Goal: Information Seeking & Learning: Learn about a topic

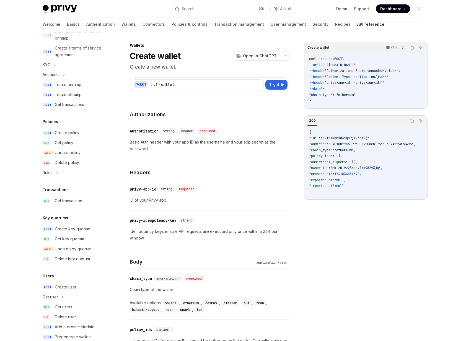
scroll to position [230, 0]
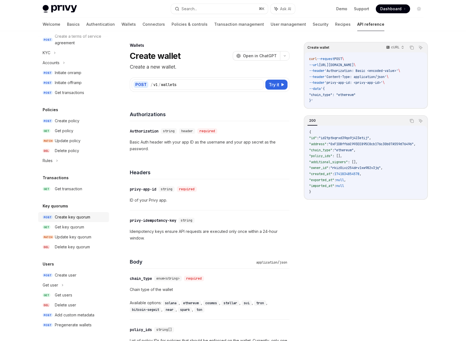
click at [80, 214] on div "Create key quorum" at bounding box center [72, 217] width 35 height 7
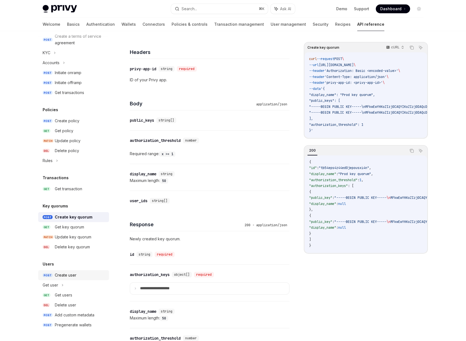
scroll to position [132, 0]
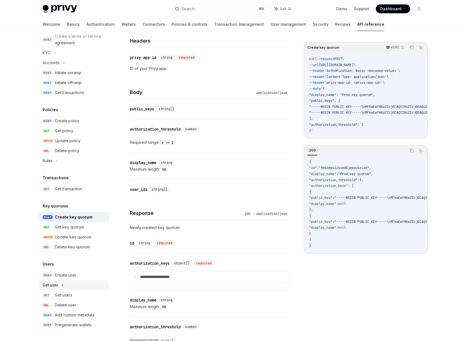
click at [64, 284] on div "Get user" at bounding box center [73, 285] width 71 height 10
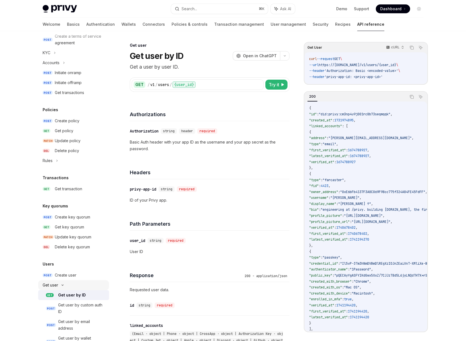
click at [64, 285] on icon at bounding box center [62, 285] width 7 height 2
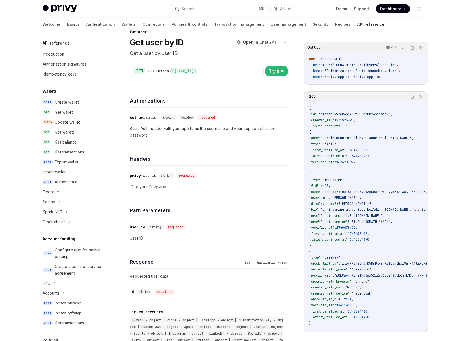
scroll to position [12, 0]
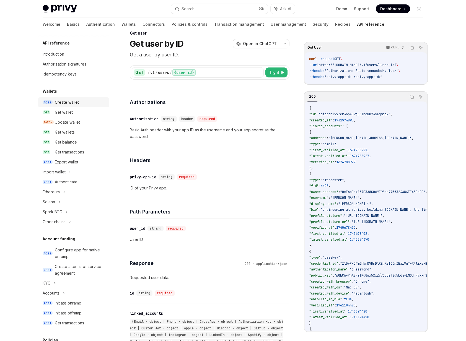
click at [62, 103] on div "Create wallet" at bounding box center [67, 102] width 24 height 7
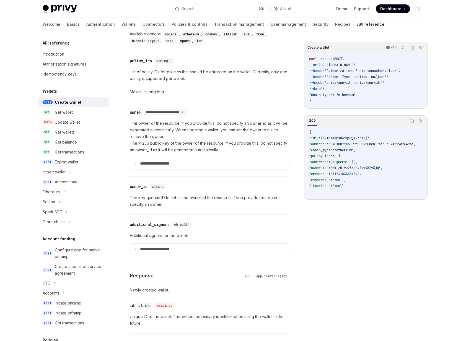
scroll to position [285, 0]
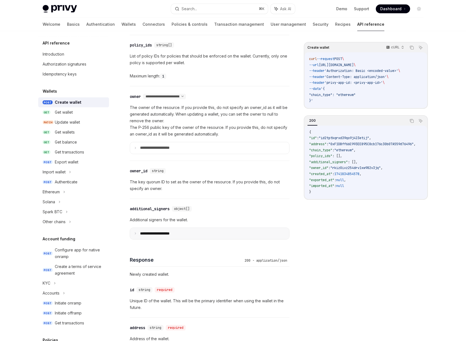
click at [169, 236] on summary "**********" at bounding box center [209, 234] width 159 height 12
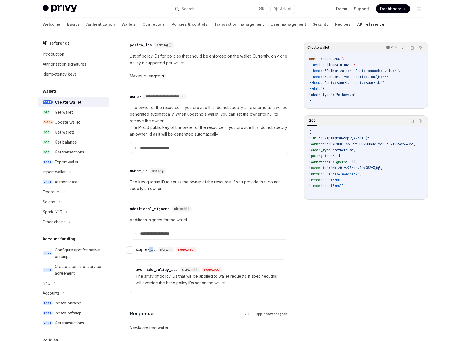
drag, startPoint x: 149, startPoint y: 250, endPoint x: 155, endPoint y: 250, distance: 6.6
click at [155, 250] on div "signer_id" at bounding box center [146, 250] width 20 height 6
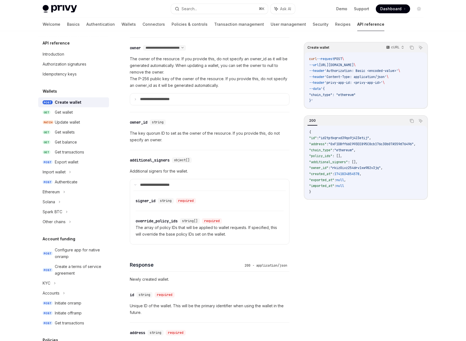
click at [155, 250] on div "**********" at bounding box center [210, 210] width 160 height 887
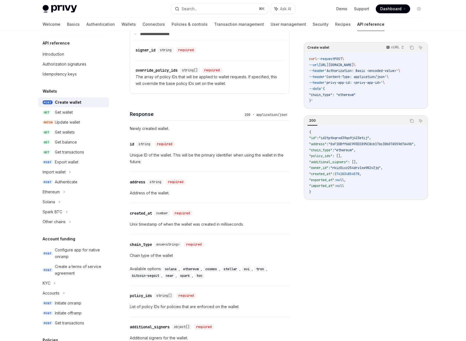
scroll to position [494, 0]
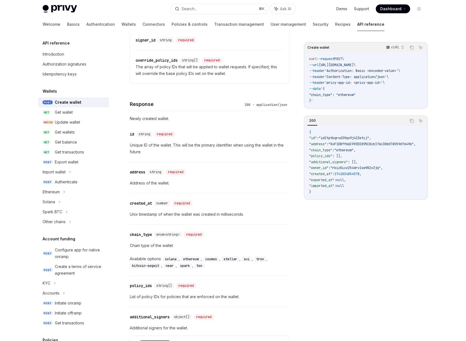
click at [64, 12] on img at bounding box center [60, 9] width 34 height 8
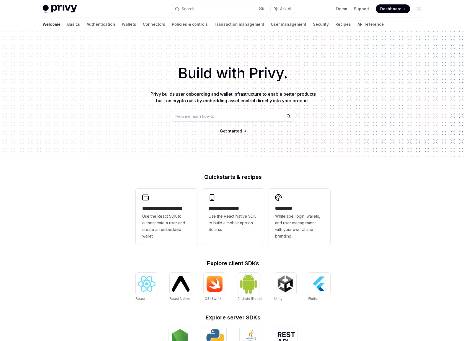
click at [55, 25] on div "Welcome Basics Authentication Wallets Connectors Policies & controls Transactio…" at bounding box center [213, 24] width 341 height 13
click at [67, 26] on link "Basics" at bounding box center [73, 24] width 13 height 13
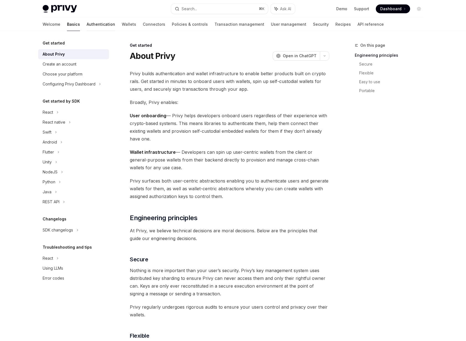
click at [87, 27] on link "Authentication" at bounding box center [101, 24] width 28 height 13
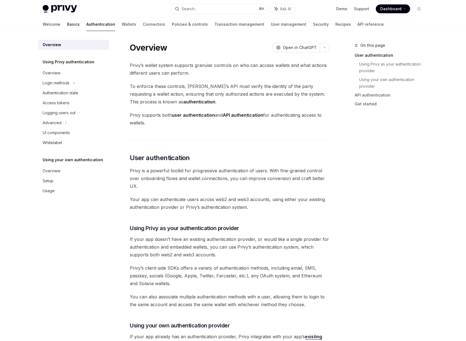
click at [67, 25] on link "Basics" at bounding box center [73, 24] width 13 height 13
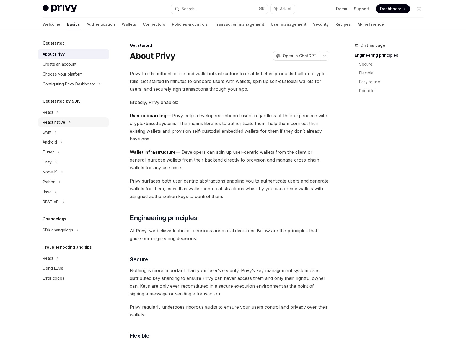
click at [54, 124] on div "React native" at bounding box center [54, 122] width 23 height 7
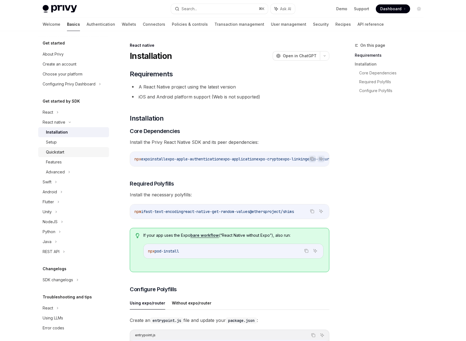
click at [63, 150] on div "Quickstart" at bounding box center [55, 152] width 18 height 7
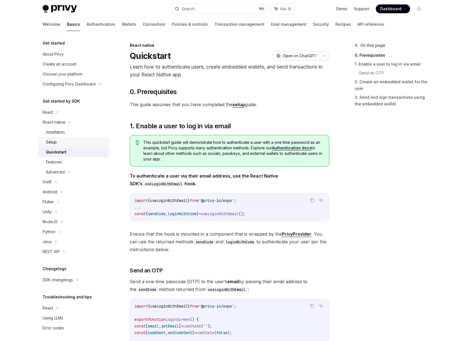
click at [52, 141] on div "Setup" at bounding box center [51, 142] width 11 height 7
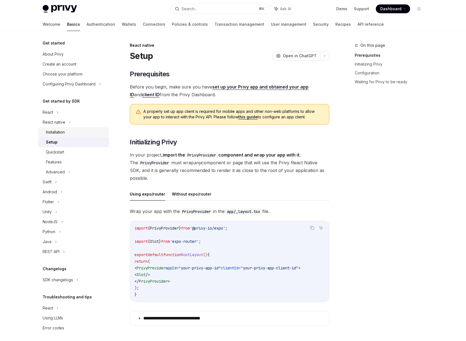
click at [56, 131] on div "Installation" at bounding box center [55, 132] width 19 height 7
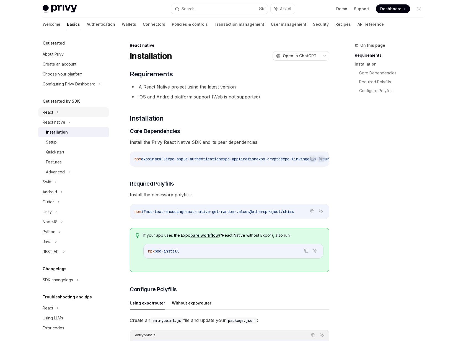
click at [49, 114] on div "React" at bounding box center [48, 112] width 11 height 7
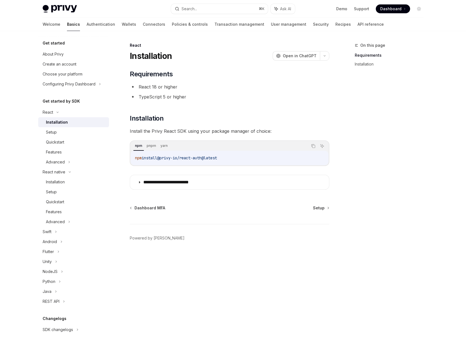
click at [51, 126] on link "Installation" at bounding box center [73, 122] width 71 height 10
click at [52, 134] on div "Setup" at bounding box center [51, 132] width 11 height 7
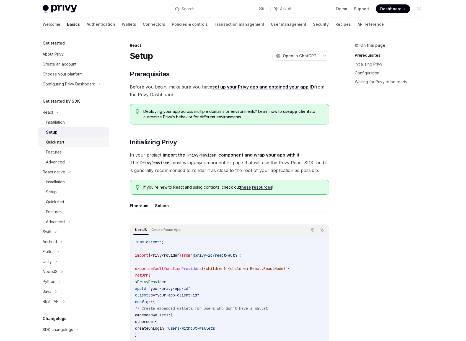
click at [55, 145] on div "Quickstart" at bounding box center [55, 142] width 18 height 7
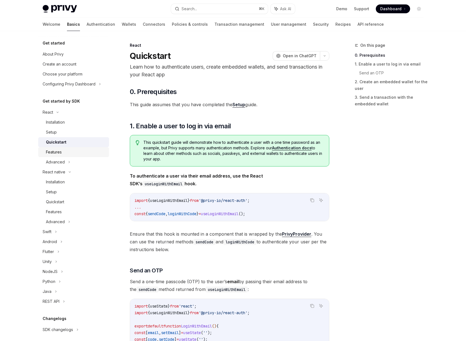
click at [60, 151] on div "Features" at bounding box center [54, 152] width 16 height 7
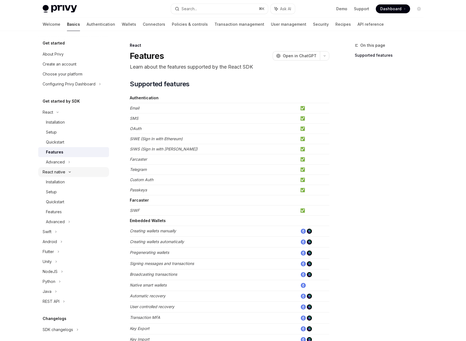
click at [58, 170] on div "React native" at bounding box center [54, 172] width 23 height 7
click at [51, 180] on div "Swift" at bounding box center [47, 182] width 9 height 7
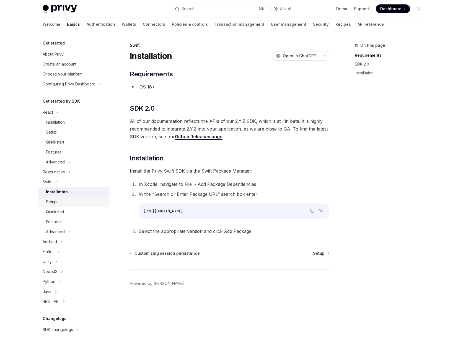
click at [50, 197] on link "Setup" at bounding box center [73, 202] width 71 height 10
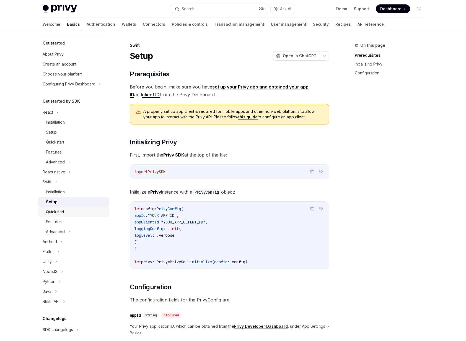
click at [52, 215] on div "Quickstart" at bounding box center [55, 212] width 18 height 7
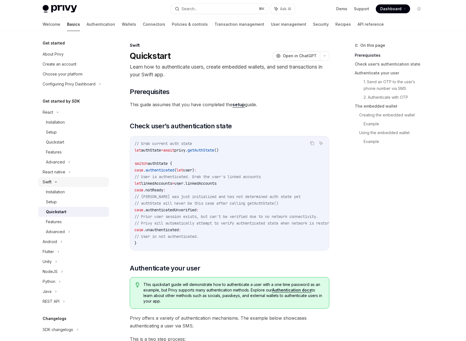
click at [52, 184] on div "Swift" at bounding box center [73, 182] width 71 height 10
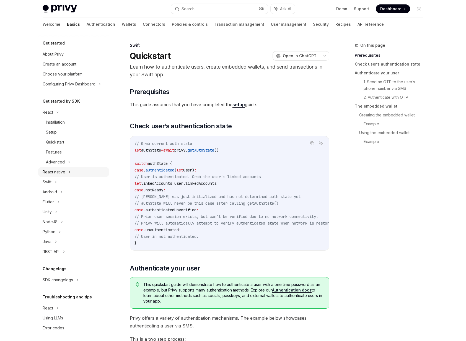
click at [55, 175] on div "React native" at bounding box center [54, 172] width 23 height 7
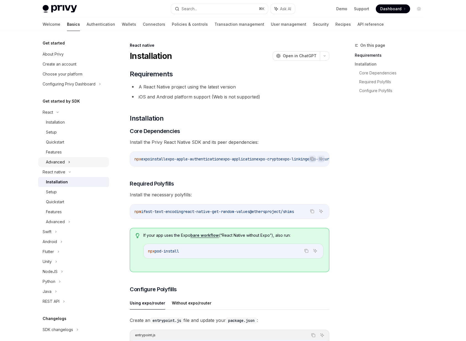
click at [60, 158] on div "Advanced" at bounding box center [73, 162] width 71 height 10
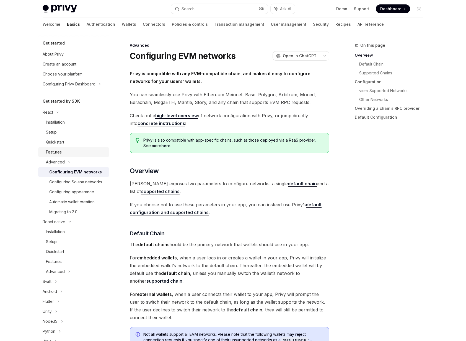
click at [63, 149] on div "Features" at bounding box center [76, 152] width 60 height 7
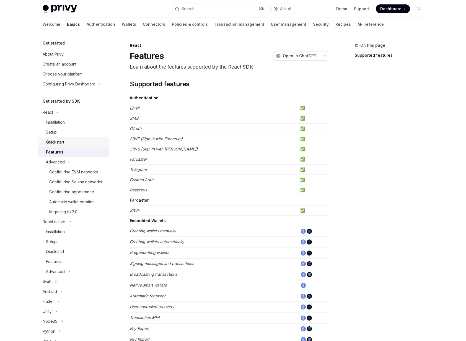
click at [68, 138] on link "Quickstart" at bounding box center [73, 142] width 71 height 10
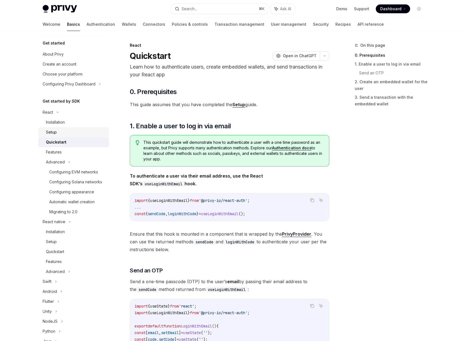
click at [65, 127] on link "Setup" at bounding box center [73, 132] width 71 height 10
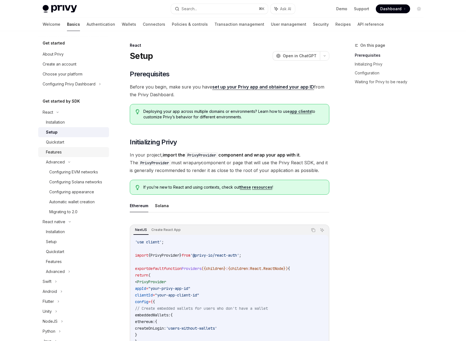
click at [58, 153] on div "Features" at bounding box center [54, 152] width 16 height 7
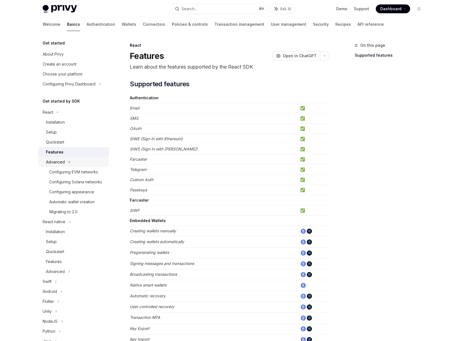
click at [55, 166] on div "Advanced" at bounding box center [73, 162] width 71 height 10
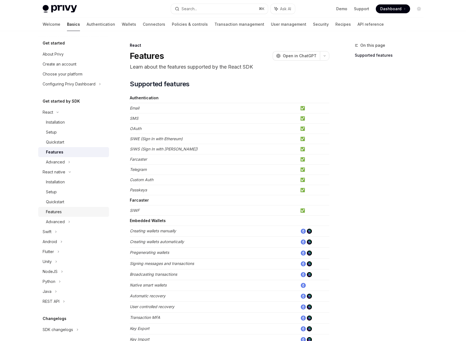
click at [58, 209] on div "Features" at bounding box center [54, 212] width 16 height 7
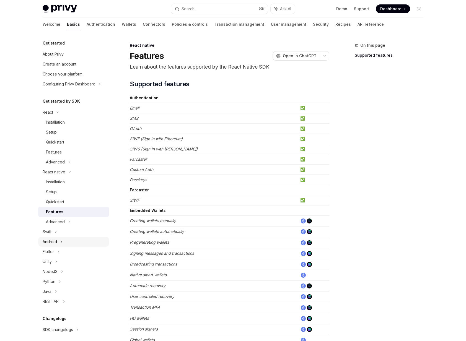
click at [53, 245] on div "Android" at bounding box center [73, 242] width 71 height 10
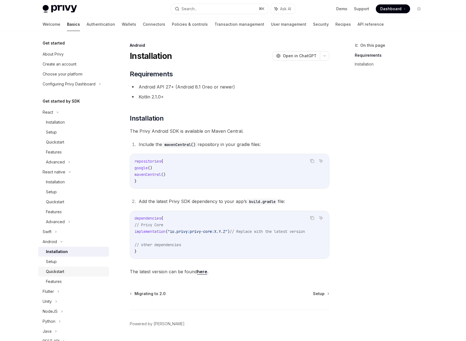
click at [51, 270] on div "Quickstart" at bounding box center [55, 271] width 18 height 7
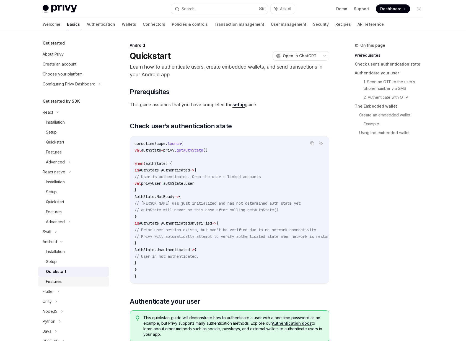
click at [57, 282] on div "Features" at bounding box center [54, 281] width 16 height 7
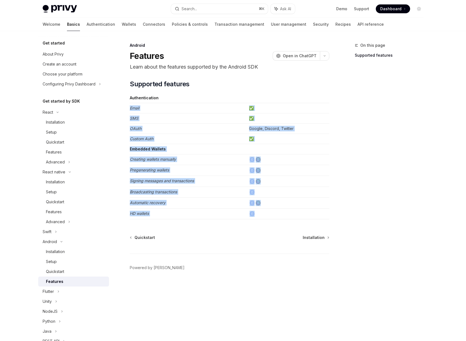
drag, startPoint x: 275, startPoint y: 217, endPoint x: 172, endPoint y: 98, distance: 157.5
click at [172, 98] on tbody "Authentication Email ✅ SMS ✅ OAuth Google, Discord, Twitter Custom Auth ✅ Embed…" at bounding box center [229, 156] width 199 height 126
click at [172, 98] on td "Authentication" at bounding box center [188, 98] width 117 height 10
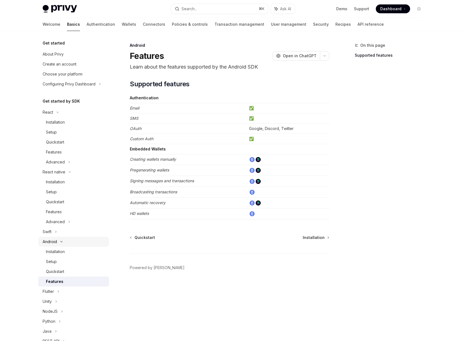
click at [44, 242] on div "Android" at bounding box center [50, 242] width 14 height 7
click at [54, 234] on div "Swift" at bounding box center [73, 232] width 71 height 10
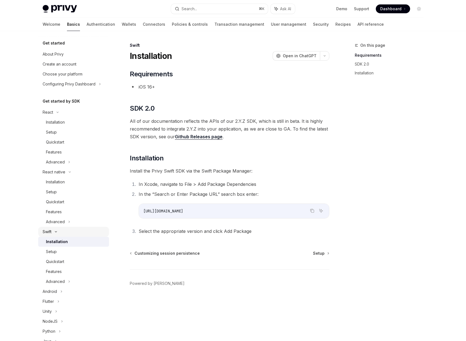
click at [54, 234] on div "Swift" at bounding box center [73, 232] width 71 height 10
click at [57, 116] on div "React" at bounding box center [73, 112] width 71 height 10
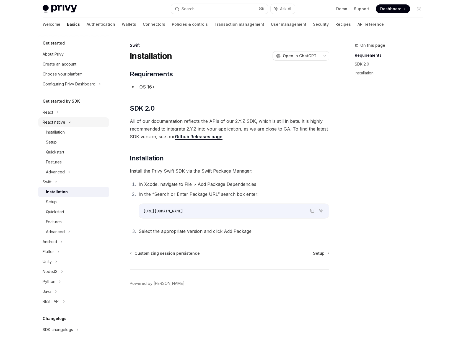
click at [55, 123] on div "React native" at bounding box center [54, 122] width 23 height 7
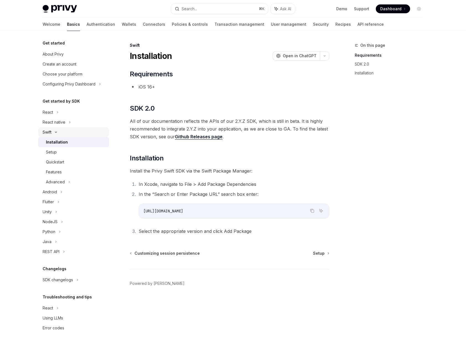
click at [52, 136] on div "Swift" at bounding box center [73, 132] width 71 height 10
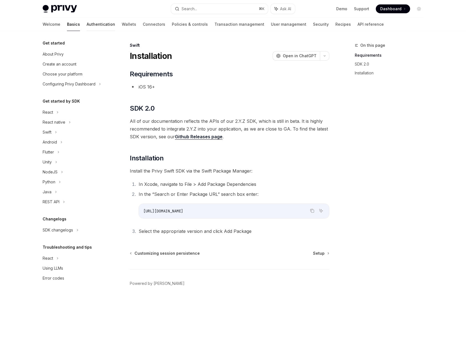
click at [87, 26] on link "Authentication" at bounding box center [101, 24] width 28 height 13
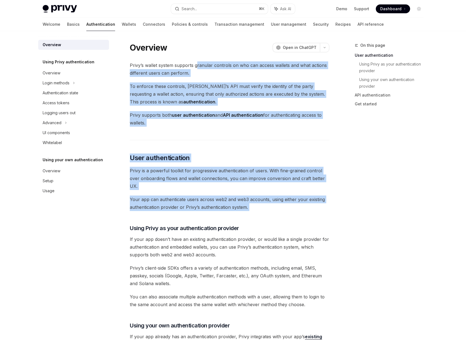
drag, startPoint x: 242, startPoint y: 214, endPoint x: 196, endPoint y: 64, distance: 156.9
click at [196, 64] on div "Privy’s wallet system supports granular controls on who can access wallets and …" at bounding box center [229, 336] width 199 height 551
click at [196, 64] on span "Privy’s wallet system supports granular controls on who can access wallets and …" at bounding box center [229, 68] width 199 height 15
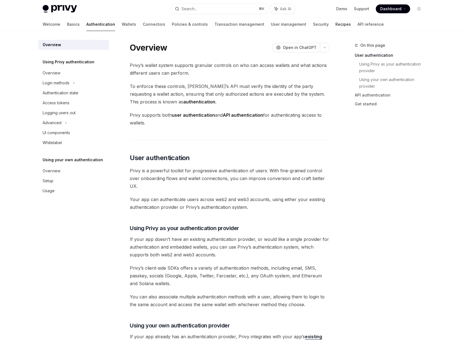
click at [335, 28] on link "Recipes" at bounding box center [342, 24] width 15 height 13
type textarea "*"
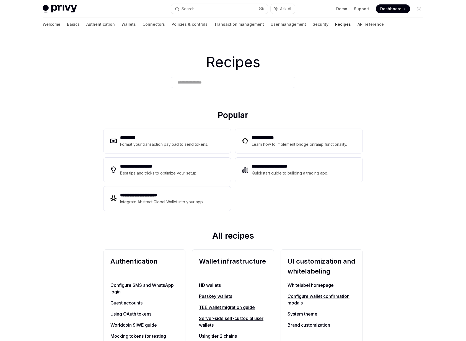
click at [129, 253] on div "Authentication Configure SMS and WhatsApp login Guest accounts Using OAuth toke…" at bounding box center [144, 309] width 82 height 119
